Goal: Task Accomplishment & Management: Complete application form

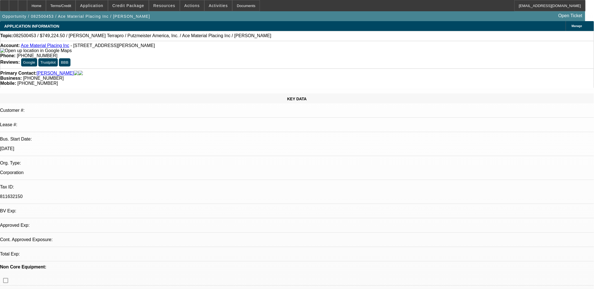
select select "0"
select select "1"
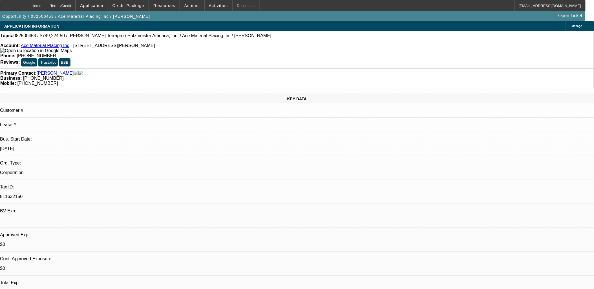
select select "6"
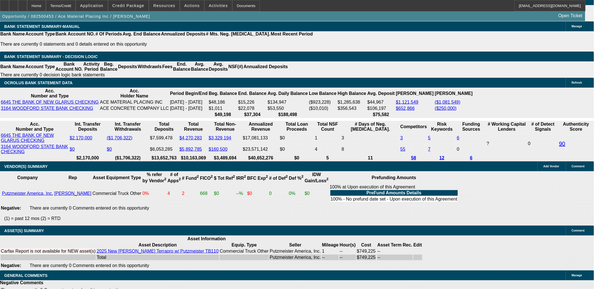
scroll to position [905, 0]
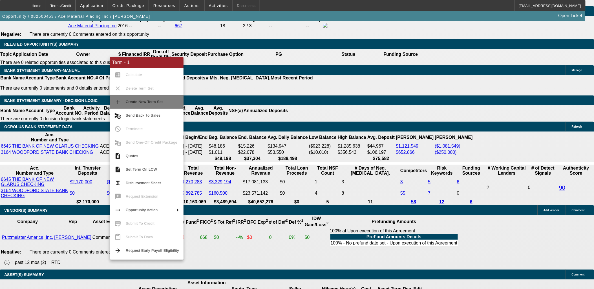
click at [133, 101] on span "Create New Term Set" at bounding box center [144, 102] width 37 height 4
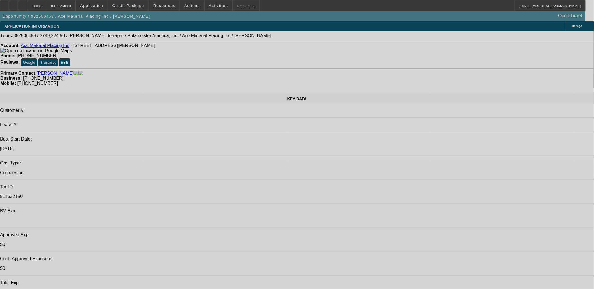
select select "0"
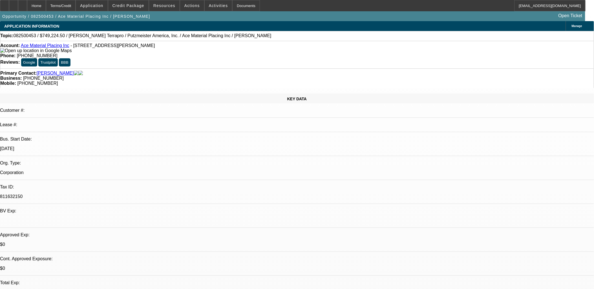
select select "0"
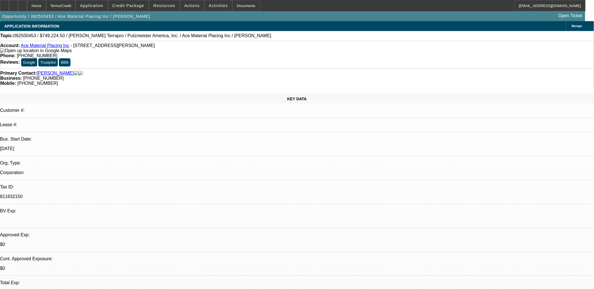
select select "1"
select select "6"
select select "1"
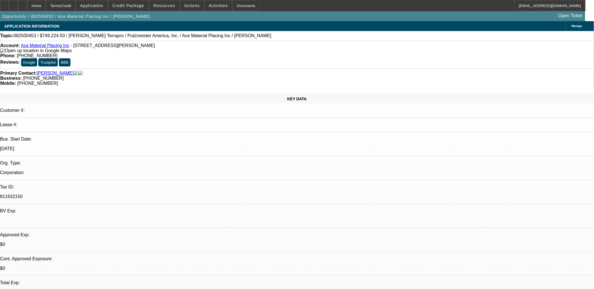
select select "6"
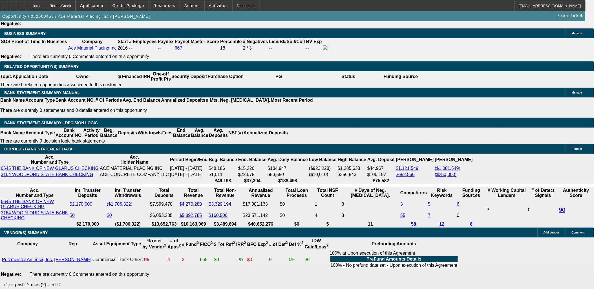
scroll to position [846, 0]
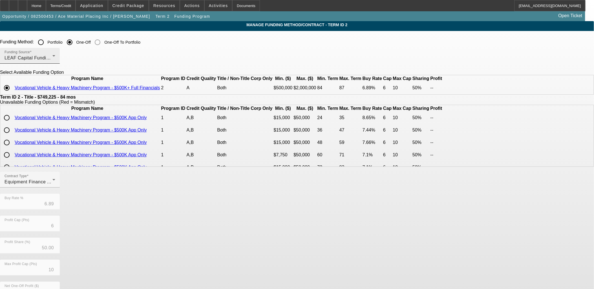
click at [52, 59] on div "LEAF Capital Funding, LLC" at bounding box center [29, 58] width 48 height 7
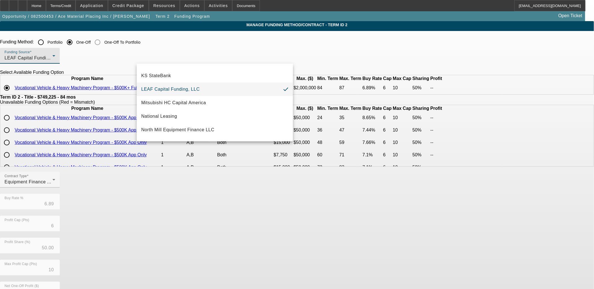
scroll to position [160, 0]
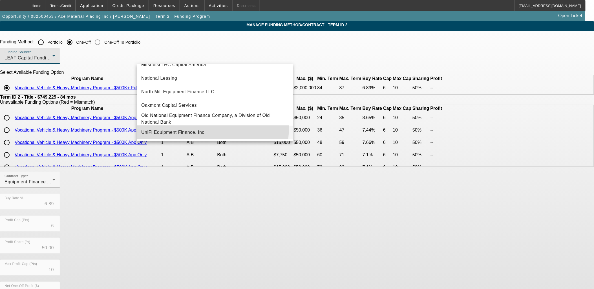
click at [194, 128] on mat-option "UniFi Equipment Finance, Inc." at bounding box center [215, 133] width 156 height 14
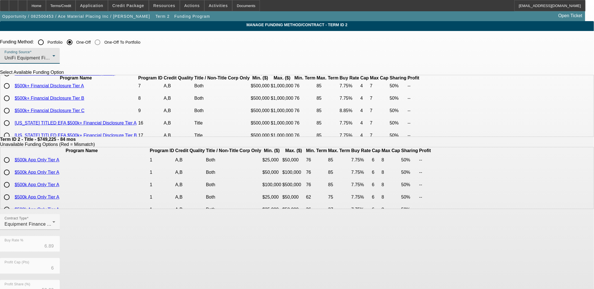
scroll to position [0, 0]
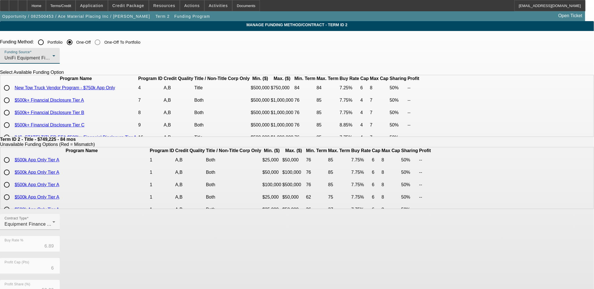
click at [52, 58] on div "UniFi Equipment Finance, Inc." at bounding box center [29, 58] width 48 height 7
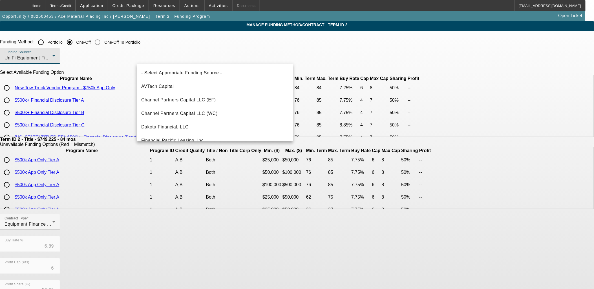
scroll to position [157, 0]
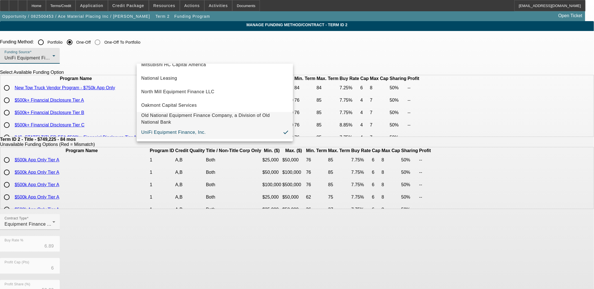
click at [191, 121] on span "Old National Equipment Finance Company, a Division of Old National Bank" at bounding box center [214, 119] width 147 height 14
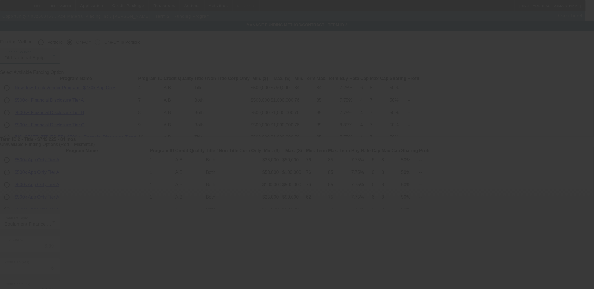
type input "7.81"
type input "4"
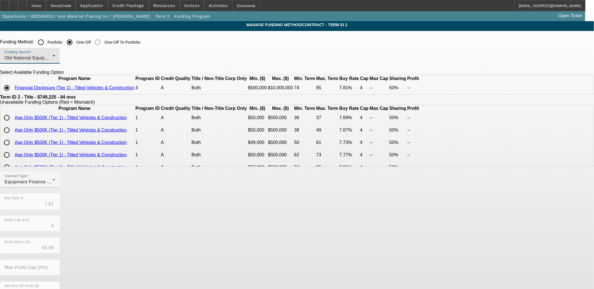
click at [164, 60] on span "Old National Equipment Finance Company, a Division of Old National Bank" at bounding box center [85, 58] width 160 height 5
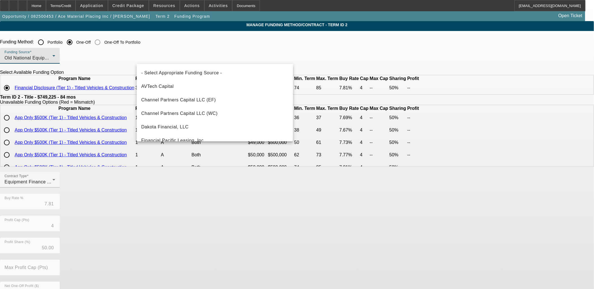
scroll to position [144, 0]
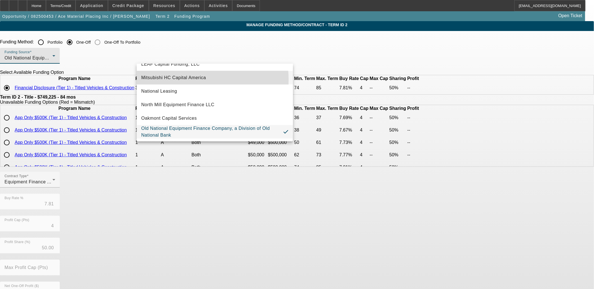
click at [190, 79] on span "Mitsubishi HC Capital America" at bounding box center [173, 77] width 65 height 7
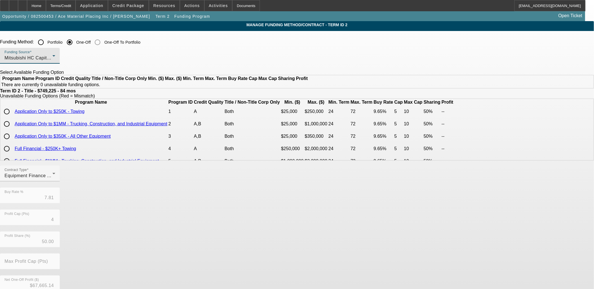
click at [52, 60] on div "Mitsubishi HC Capital America" at bounding box center [29, 58] width 48 height 7
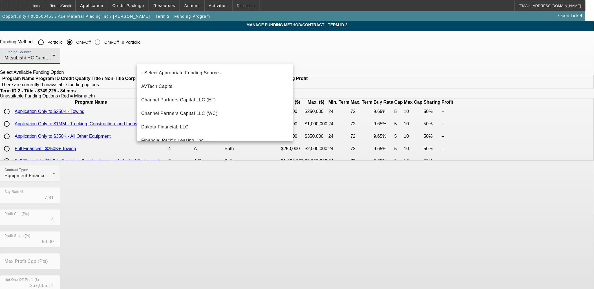
scroll to position [87, 0]
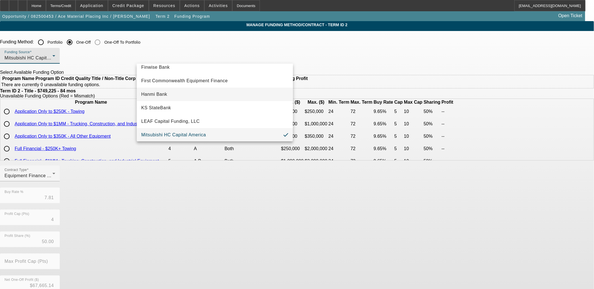
click at [188, 91] on mat-option "Hanmi Bank" at bounding box center [215, 95] width 156 height 14
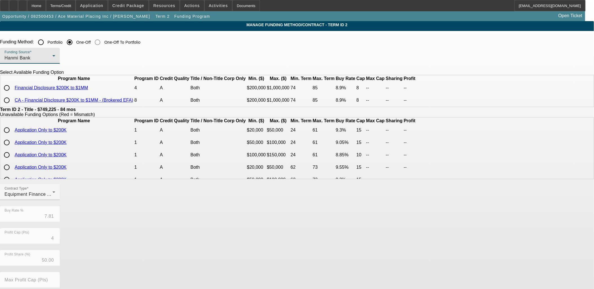
click at [60, 64] on div at bounding box center [30, 67] width 60 height 6
click at [55, 62] on div "Funding Source Hanmi Bank" at bounding box center [30, 56] width 51 height 16
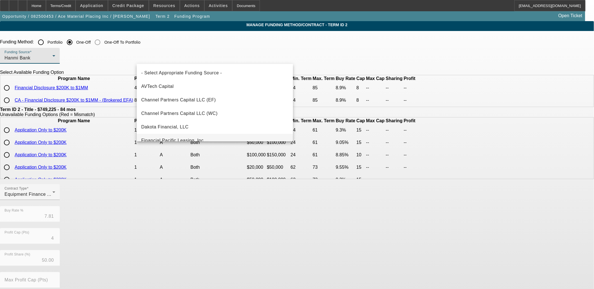
scroll to position [47, 0]
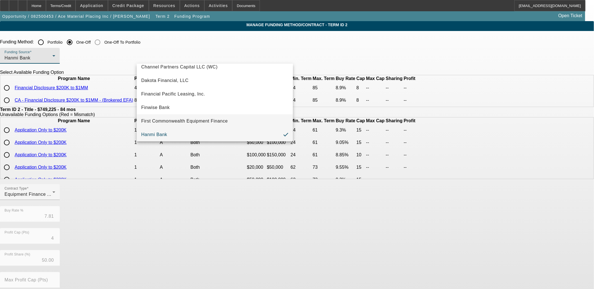
click at [191, 116] on mat-option "First Commonwealth Equipment Finance" at bounding box center [215, 121] width 156 height 14
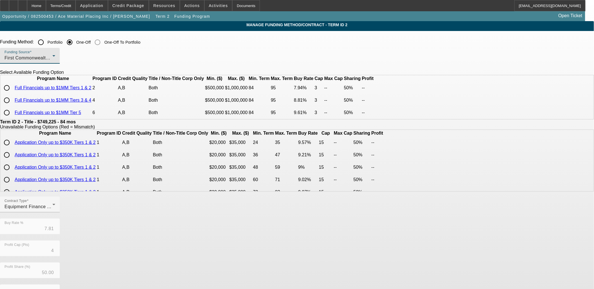
click at [52, 57] on div "First Commonwealth Equipment Finance" at bounding box center [29, 58] width 48 height 7
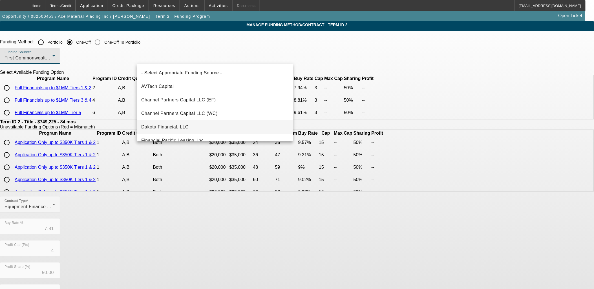
scroll to position [33, 0]
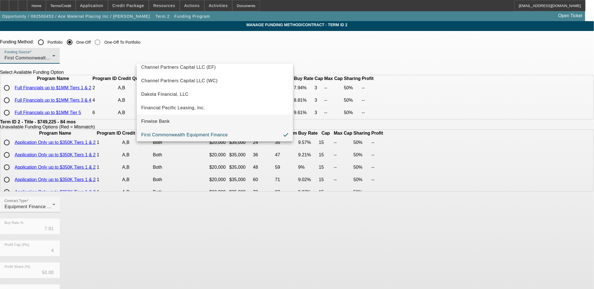
click at [198, 120] on mat-option "Finwise Bank" at bounding box center [215, 122] width 156 height 14
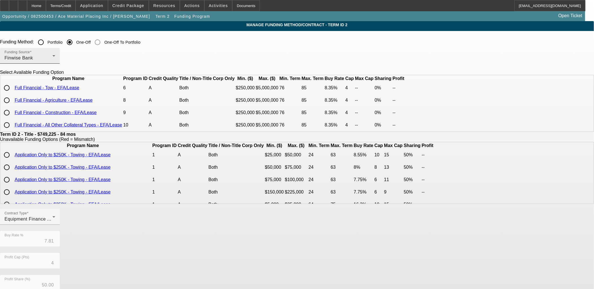
click at [55, 52] on div "Funding Source Finwise Bank" at bounding box center [30, 56] width 51 height 16
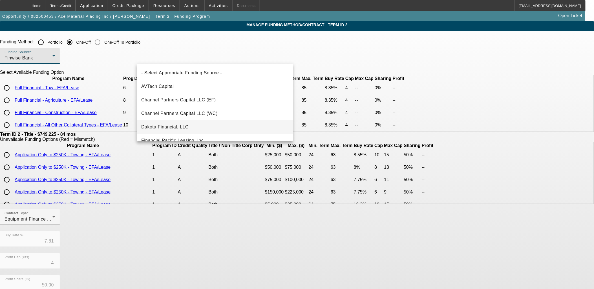
scroll to position [19, 0]
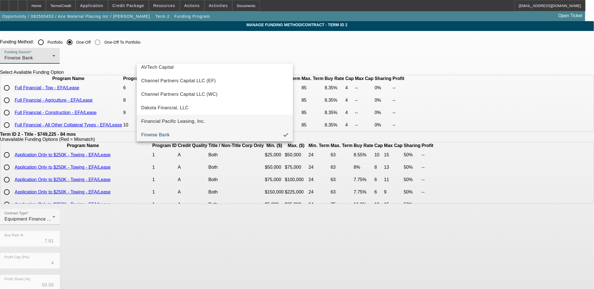
click at [195, 118] on span "Financial Pacific Leasing, Inc." at bounding box center [173, 121] width 64 height 7
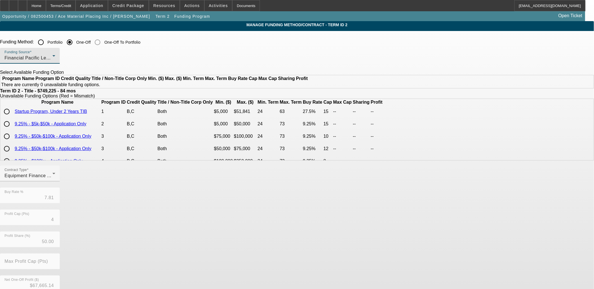
click at [52, 59] on div "Financial Pacific Leasing, Inc." at bounding box center [29, 58] width 48 height 7
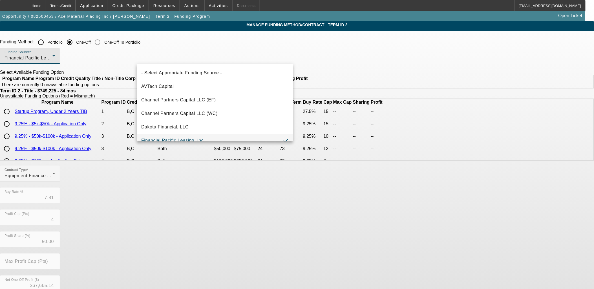
scroll to position [6, 0]
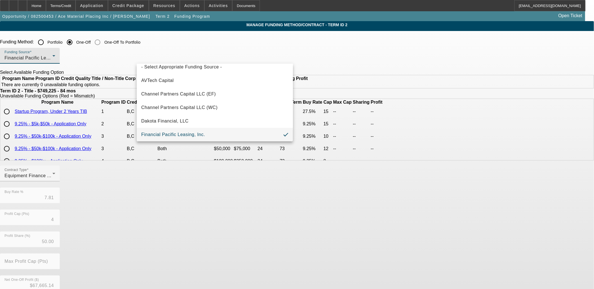
click at [226, 59] on div at bounding box center [297, 144] width 594 height 289
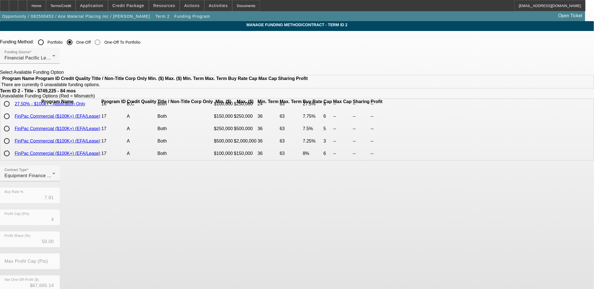
scroll to position [312, 0]
click at [52, 59] on div "Financial Pacific Leasing, Inc." at bounding box center [29, 58] width 48 height 7
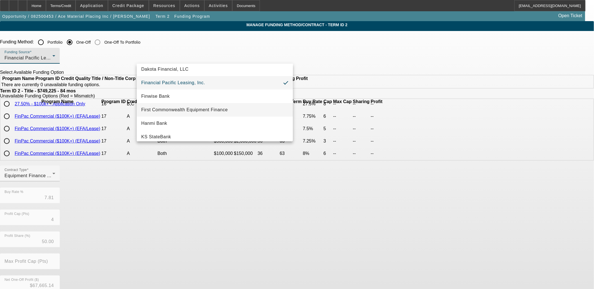
scroll to position [160, 0]
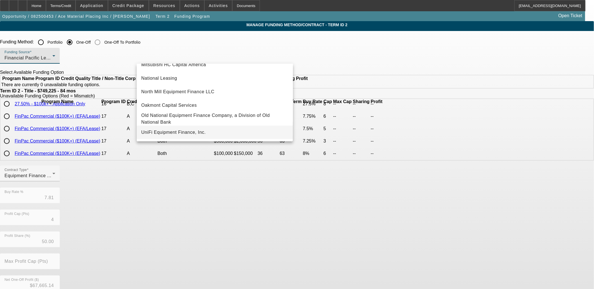
click at [193, 134] on span "UniFi Equipment Finance, Inc." at bounding box center [173, 132] width 65 height 7
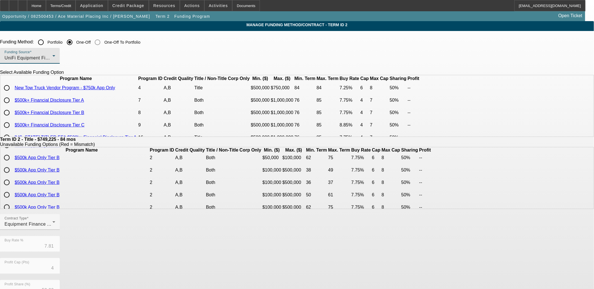
drag, startPoint x: 140, startPoint y: 119, endPoint x: 140, endPoint y: 116, distance: 3.1
click at [12, 106] on div at bounding box center [6, 100] width 11 height 11
click at [12, 106] on input "radio" at bounding box center [6, 100] width 11 height 11
radio input "true"
type input "7.75"
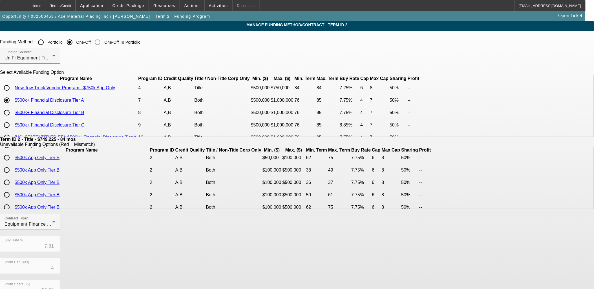
type input "7"
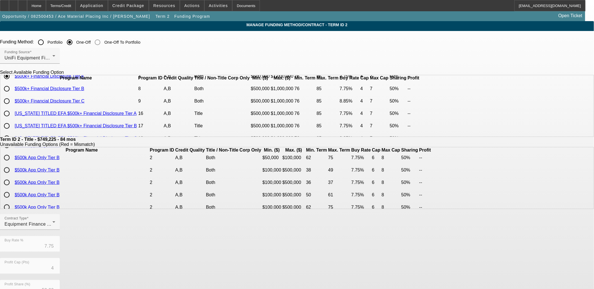
scroll to position [0, 0]
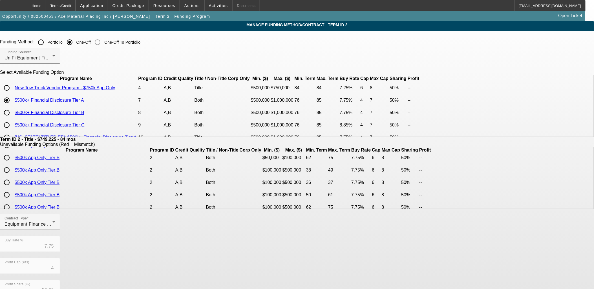
click at [12, 118] on input "radio" at bounding box center [6, 112] width 11 height 11
radio input "true"
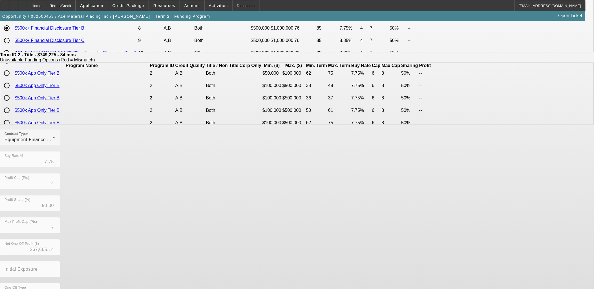
scroll to position [99, 0]
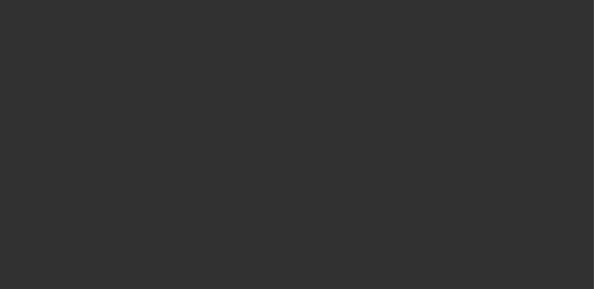
select select "0"
select select "6"
select select "0"
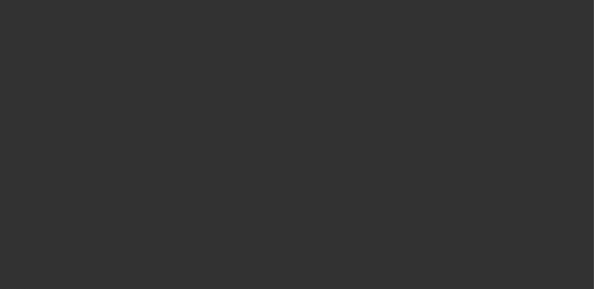
select select "0"
select select "6"
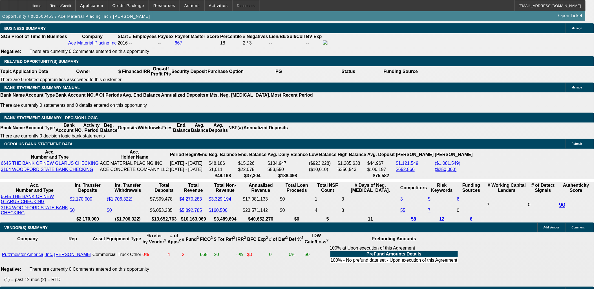
scroll to position [877, 0]
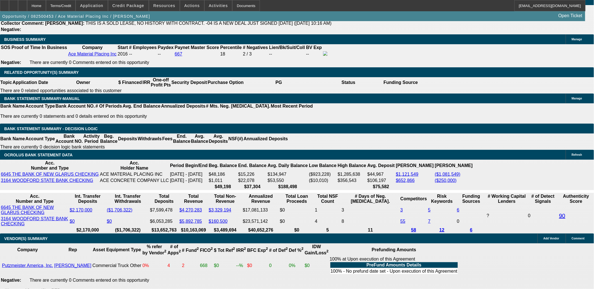
drag, startPoint x: 109, startPoint y: 73, endPoint x: 113, endPoint y: 77, distance: 5.4
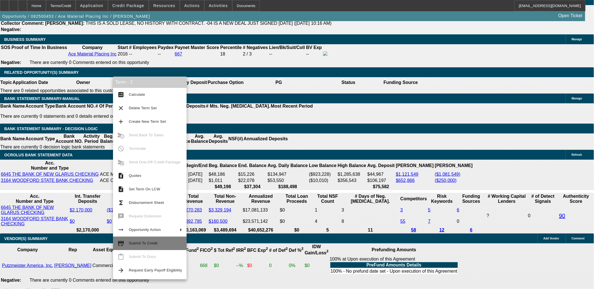
click at [155, 239] on button "credit_score Submit To Credit" at bounding box center [150, 244] width 74 height 14
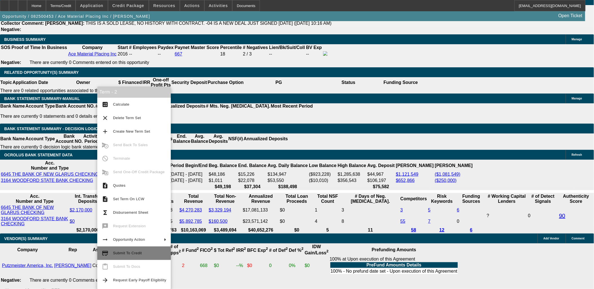
click at [123, 253] on span "Submit To Credit" at bounding box center [127, 253] width 29 height 4
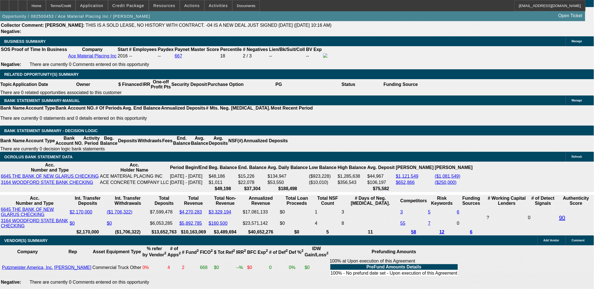
scroll to position [846, 0]
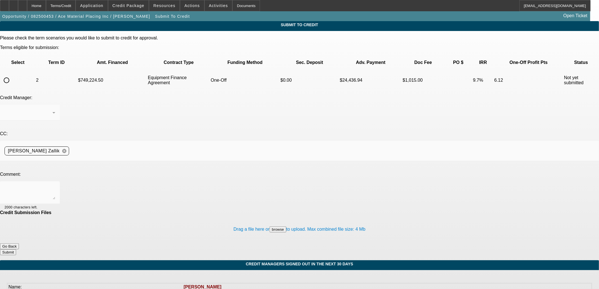
click at [12, 75] on input "radio" at bounding box center [6, 80] width 11 height 11
radio input "true"
click at [135, 134] on div at bounding box center [299, 144] width 599 height 289
click at [55, 186] on textarea at bounding box center [30, 193] width 51 height 14
type textarea "Please send to UniFi to review for a returning customer. Thanks, Asher"
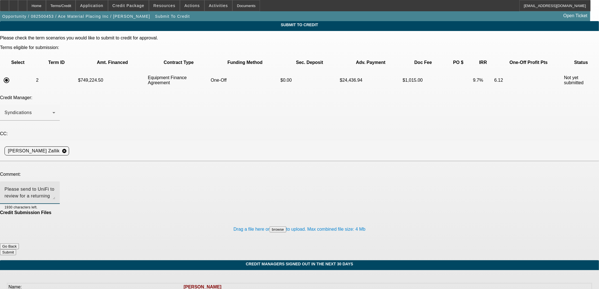
click at [16, 249] on button "Submit" at bounding box center [8, 252] width 16 height 6
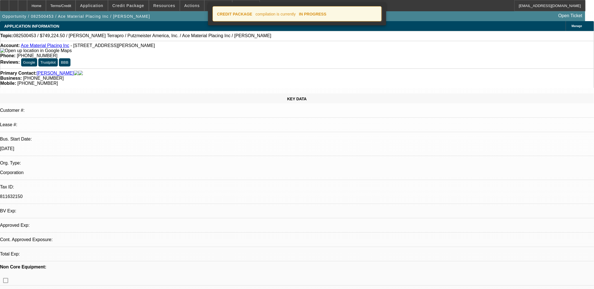
select select "0"
select select "6"
select select "0"
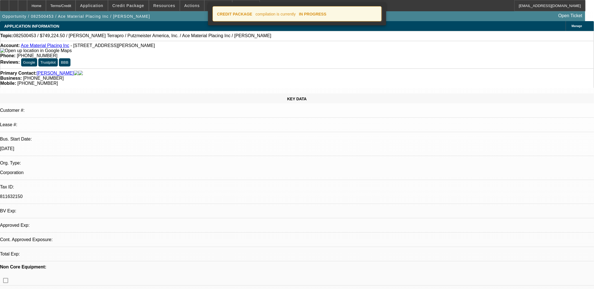
select select "0"
select select "6"
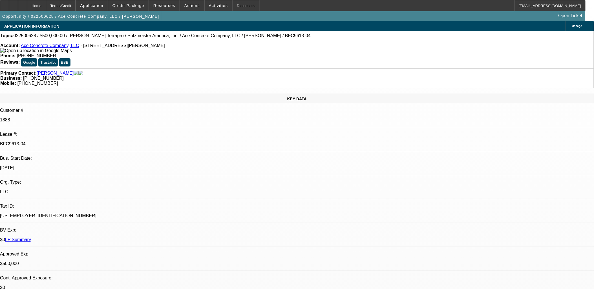
select select "0"
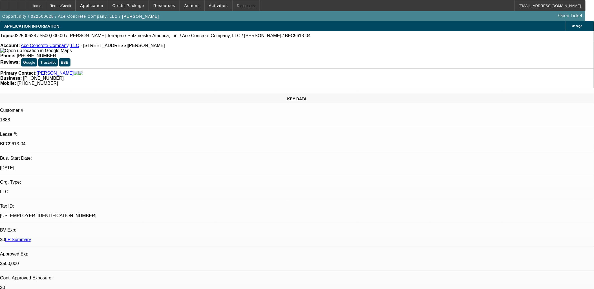
select select "0"
select select "2"
select select "0"
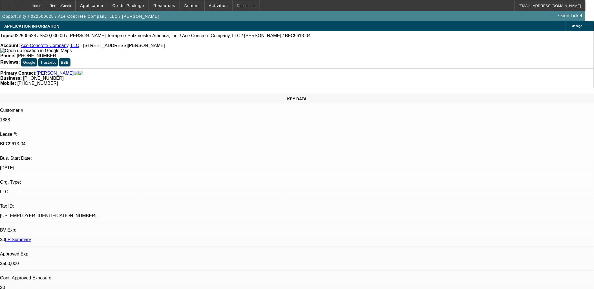
select select "2"
select select "0"
select select "1"
select select "3"
select select "6"
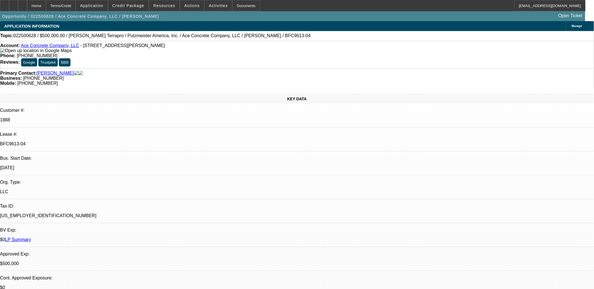
select select "1"
select select "3"
select select "6"
select select "1"
select select "2"
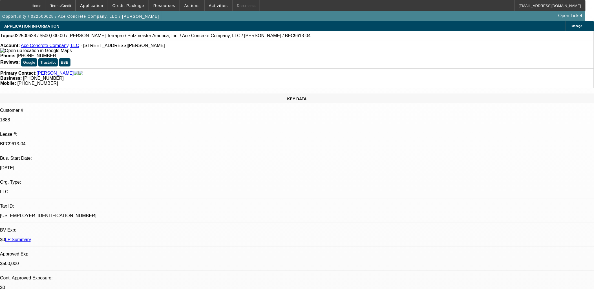
select select "6"
select select "1"
select select "2"
select select "6"
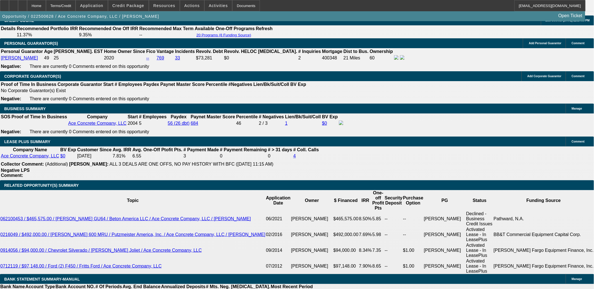
scroll to position [877, 0]
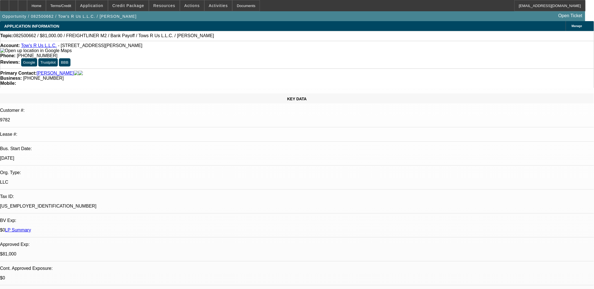
select select "0.1"
select select "2"
select select "0.1"
select select "2"
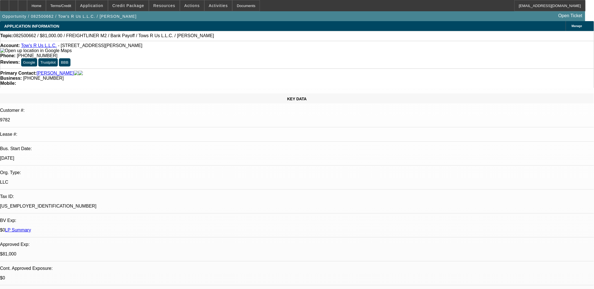
select select "0.1"
select select "2"
select select "0.1"
select select "0"
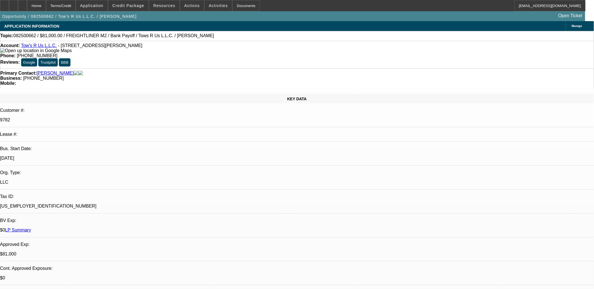
select select "2"
select select "0.1"
select select "1"
select select "2"
select select "4"
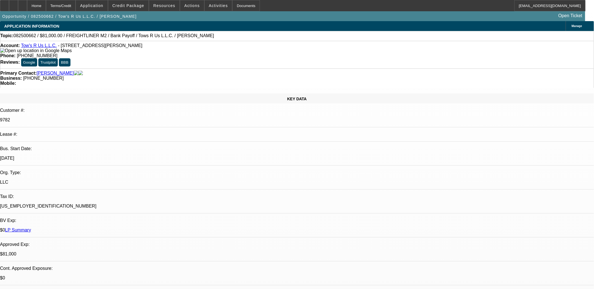
select select "1"
select select "2"
select select "4"
select select "1"
select select "2"
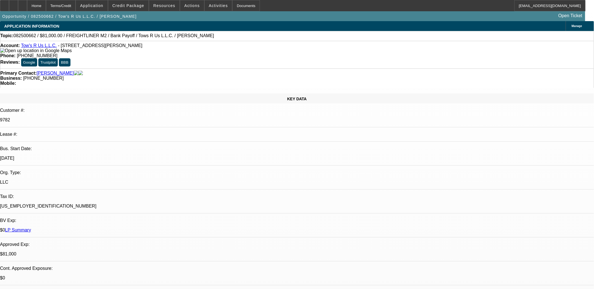
select select "4"
select select "1"
select select "2"
select select "4"
click at [18, 6] on div at bounding box center [13, 5] width 9 height 11
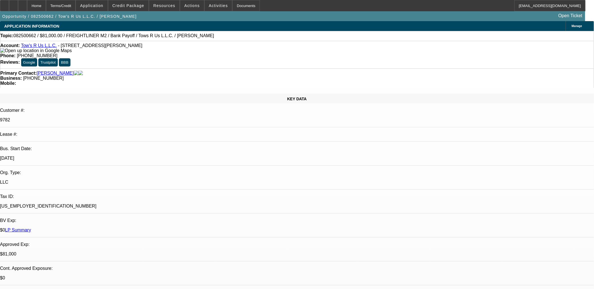
scroll to position [164, 0]
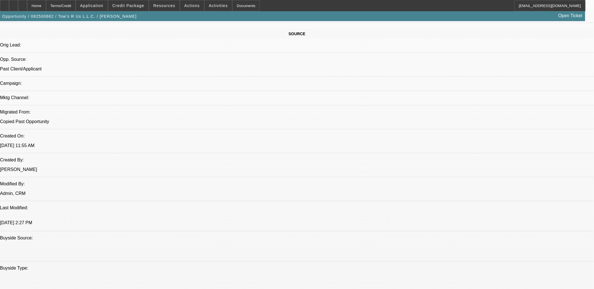
scroll to position [720, 0]
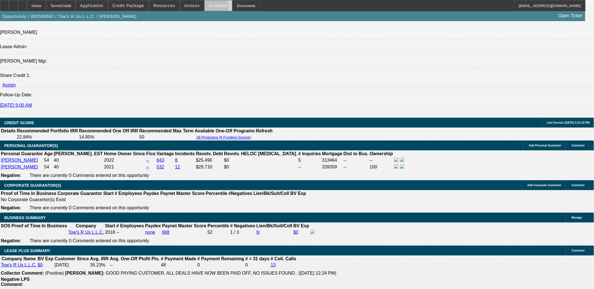
click at [211, 8] on span at bounding box center [219, 6] width 28 height 14
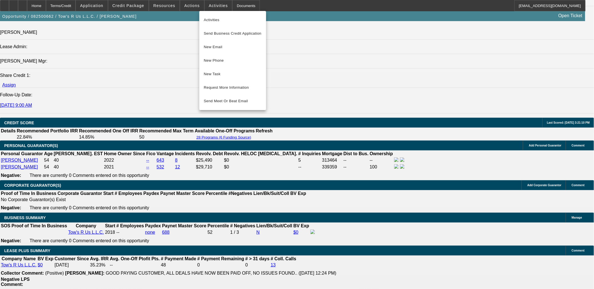
click at [173, 9] on div at bounding box center [297, 144] width 594 height 289
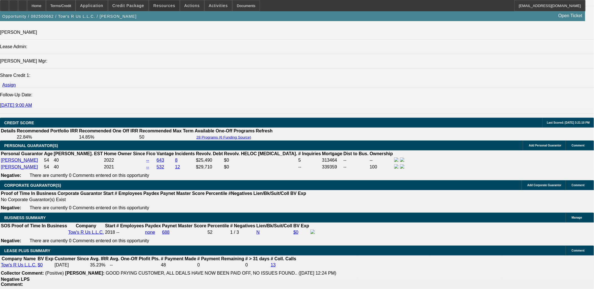
click at [171, 8] on span at bounding box center [164, 6] width 30 height 14
click at [190, 4] on div at bounding box center [297, 144] width 594 height 289
click at [188, 5] on span "Actions" at bounding box center [192, 5] width 16 height 5
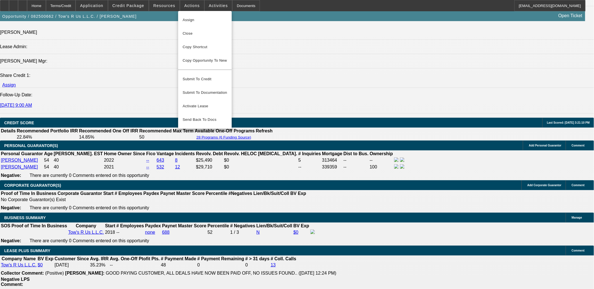
click at [168, 8] on div at bounding box center [297, 144] width 594 height 289
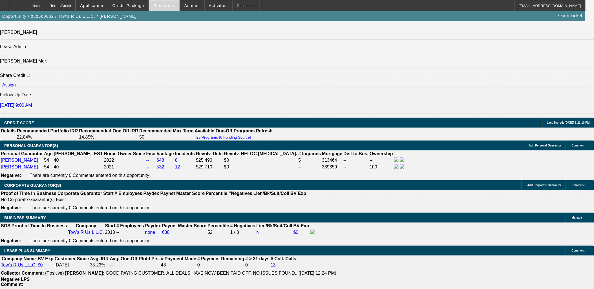
click at [167, 7] on button "Resources" at bounding box center [164, 5] width 30 height 11
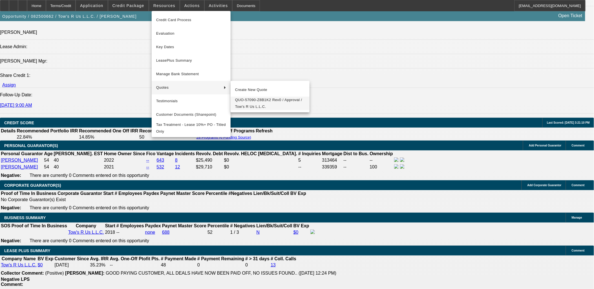
click at [253, 103] on span "QUO-57090-Z8B1K2 Rev0 / Approval / Tow's R Us L.L.C." at bounding box center [270, 104] width 70 height 14
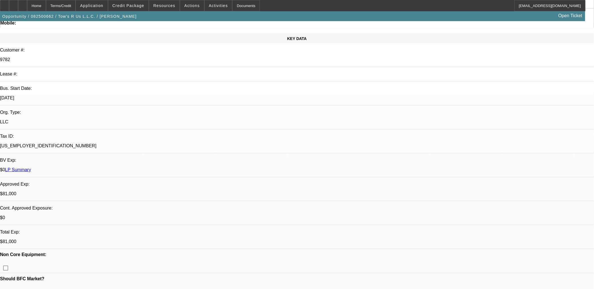
scroll to position [0, 0]
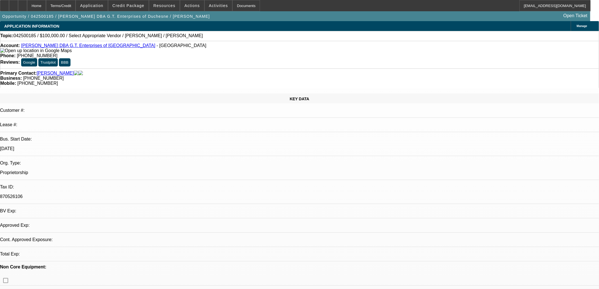
select select "0"
select select "2"
select select "0.1"
select select "1"
select select "2"
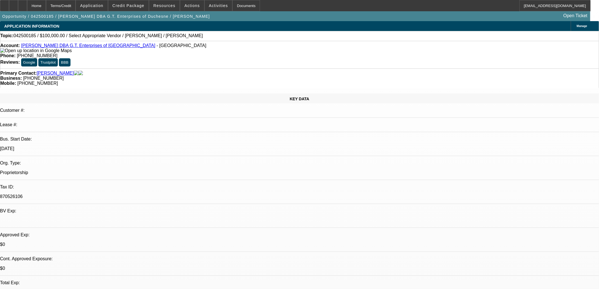
select select "4"
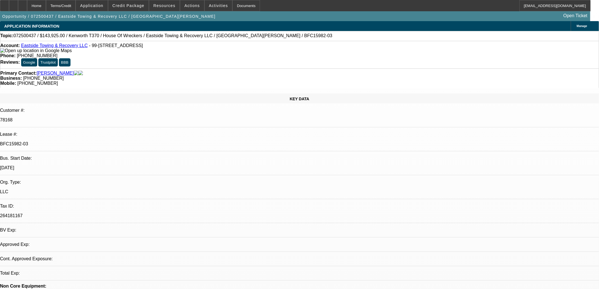
select select "0"
select select "6"
select select "0"
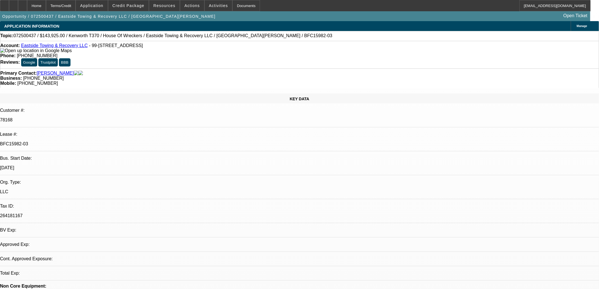
select select "0"
select select "6"
select select "0"
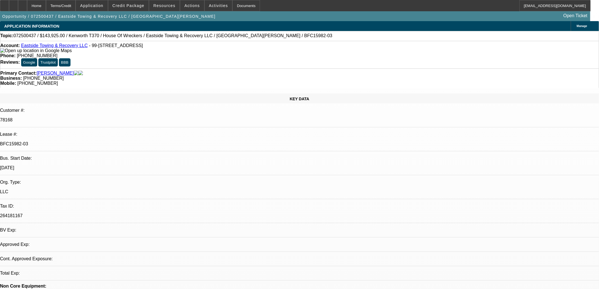
select select "0"
select select "6"
